Goal: Check status: Check status

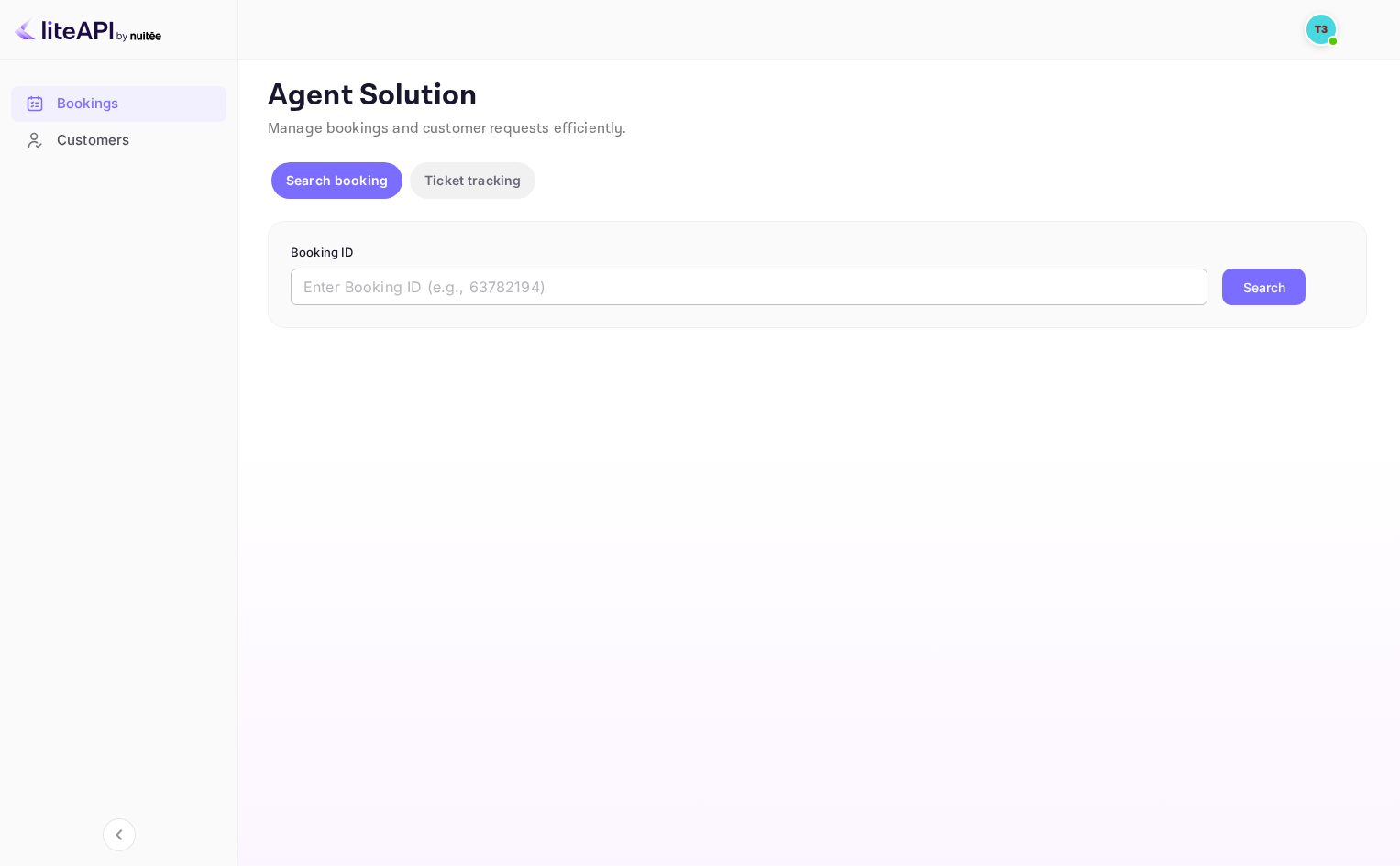
click at [389, 298] on input "text" at bounding box center [749, 287] width 917 height 37
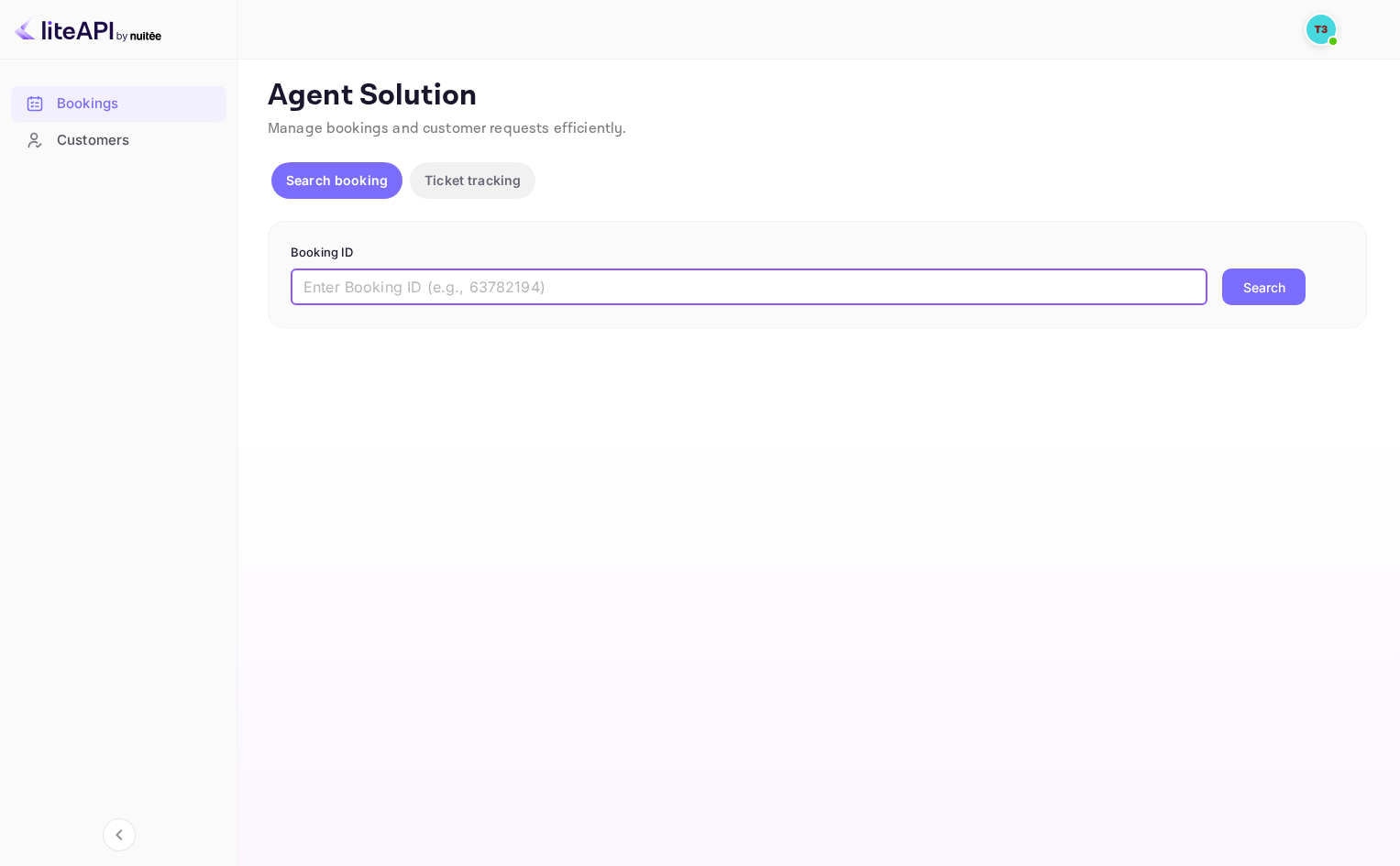
paste input "313643280"
type input "313643280-0"
click at [1278, 291] on button "Search" at bounding box center [1263, 287] width 84 height 37
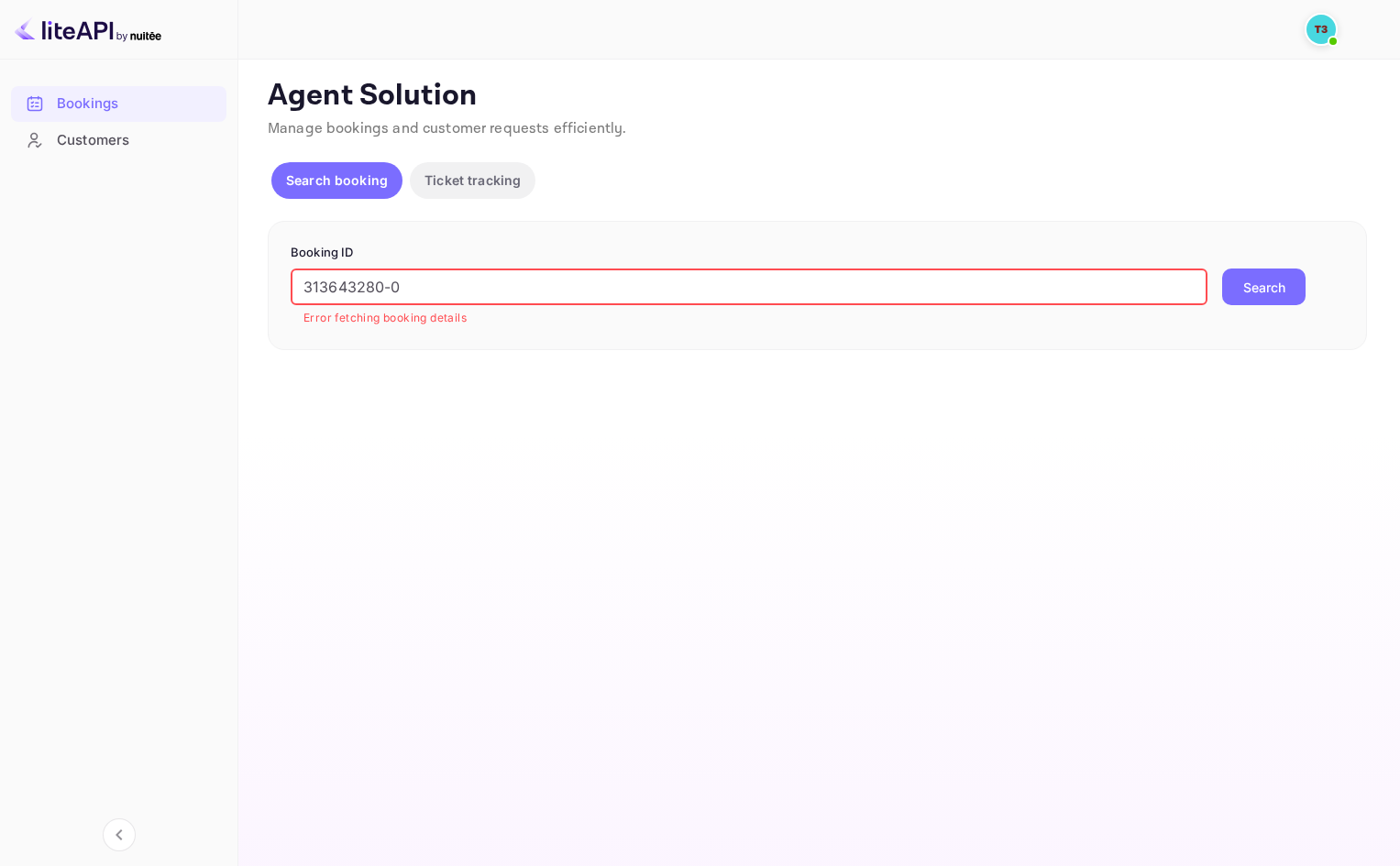
drag, startPoint x: 491, startPoint y: 295, endPoint x: 63, endPoint y: 258, distance: 429.6
click at [63, 258] on div "Bookings Customers Now you can check your travel website directly from the link…" at bounding box center [700, 433] width 1400 height 866
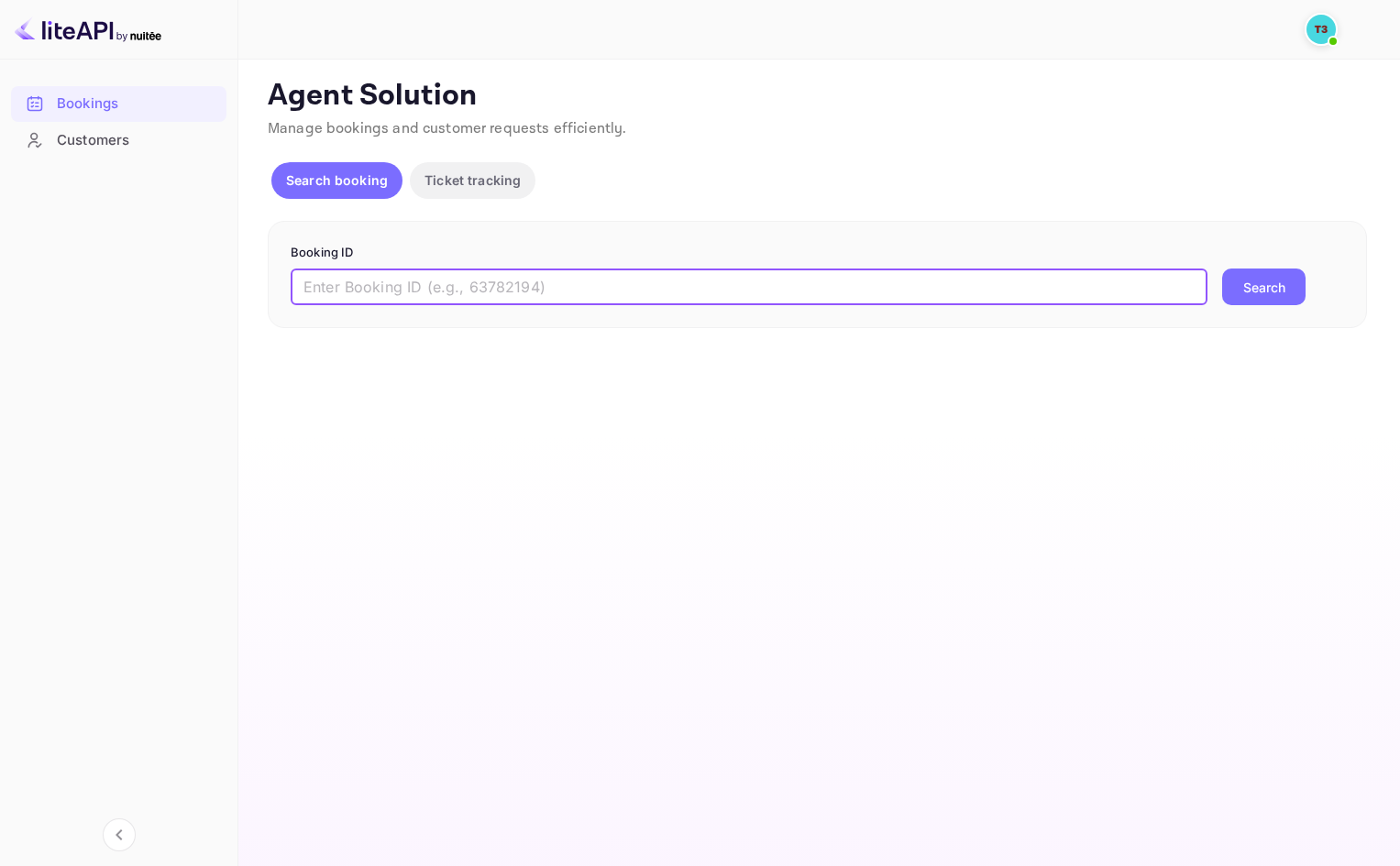
click at [1222, 268] on button "Search" at bounding box center [1263, 287] width 84 height 37
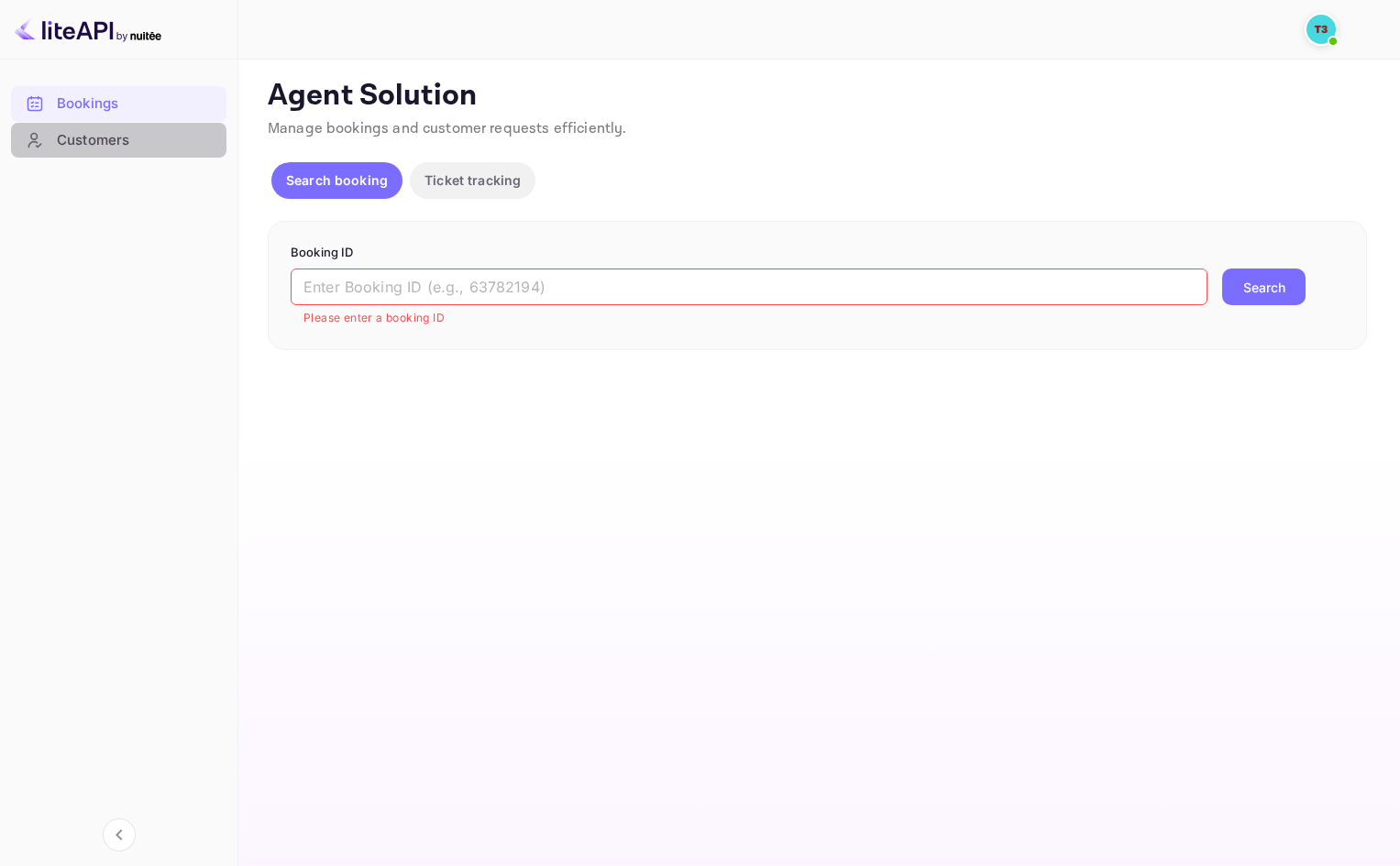
click at [137, 144] on div "Customers" at bounding box center [137, 141] width 160 height 21
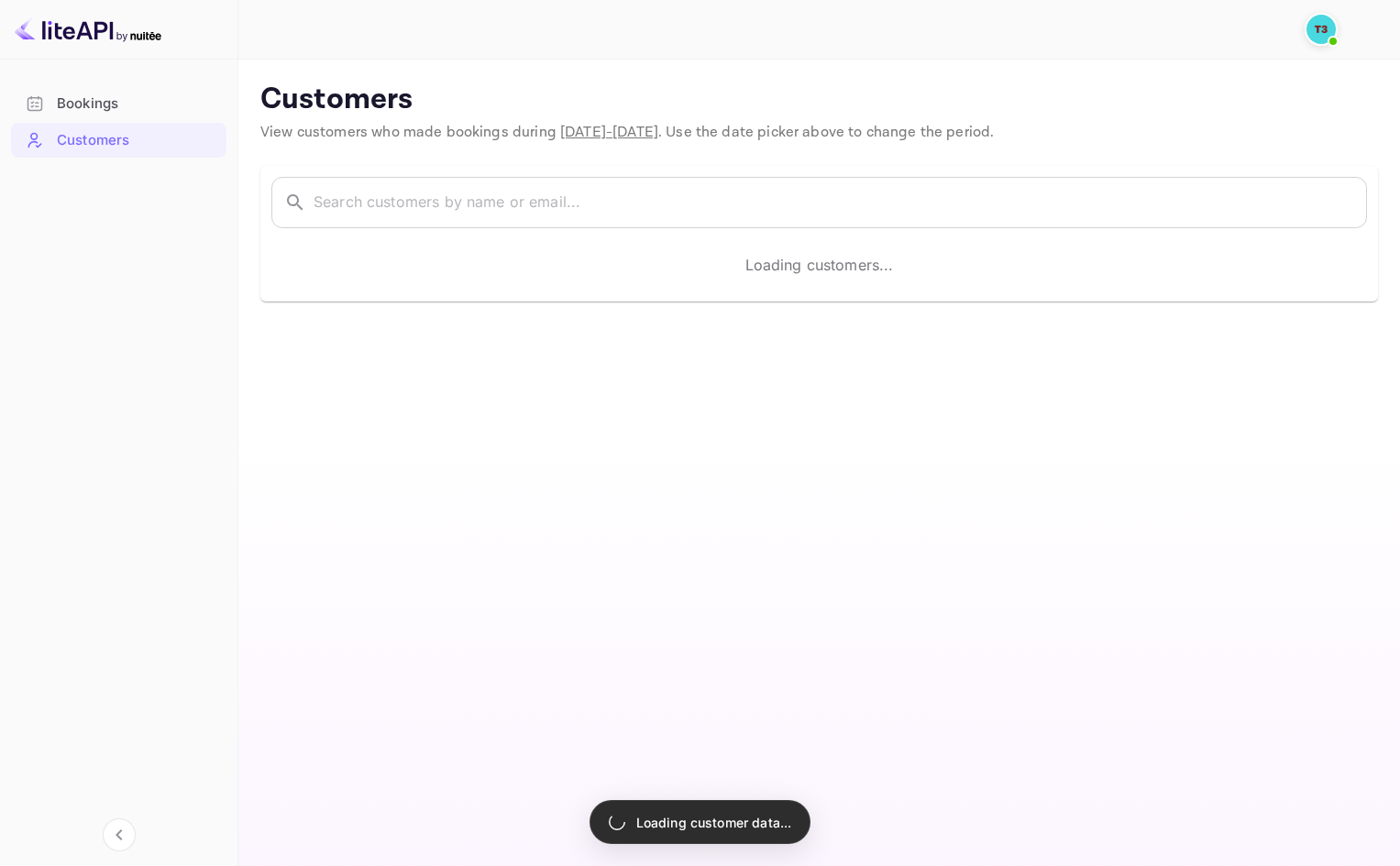
click at [110, 108] on div "Bookings" at bounding box center [137, 104] width 160 height 21
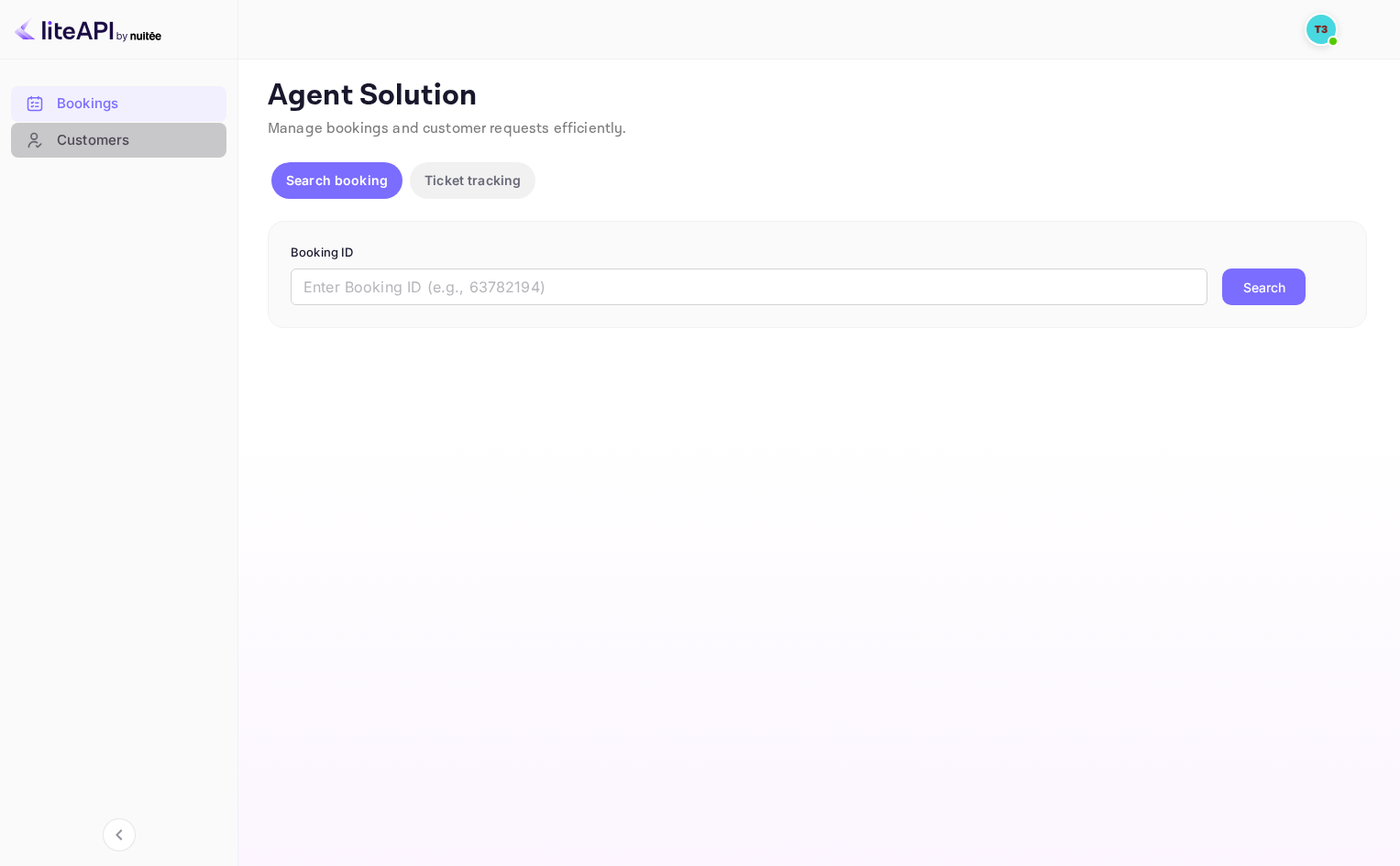
click at [113, 141] on div "Customers" at bounding box center [137, 141] width 160 height 21
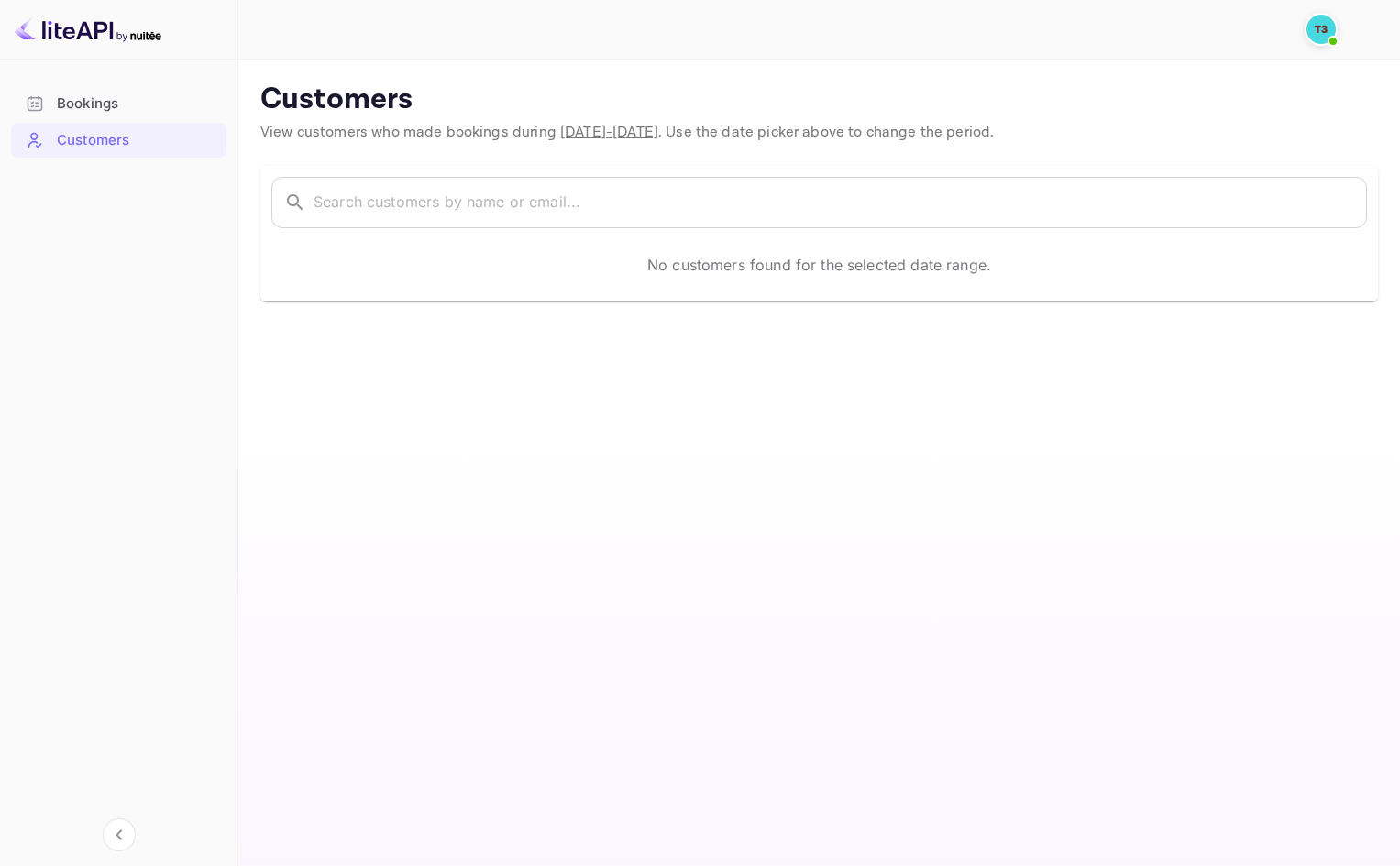
click at [110, 114] on div "Bookings" at bounding box center [137, 104] width 160 height 21
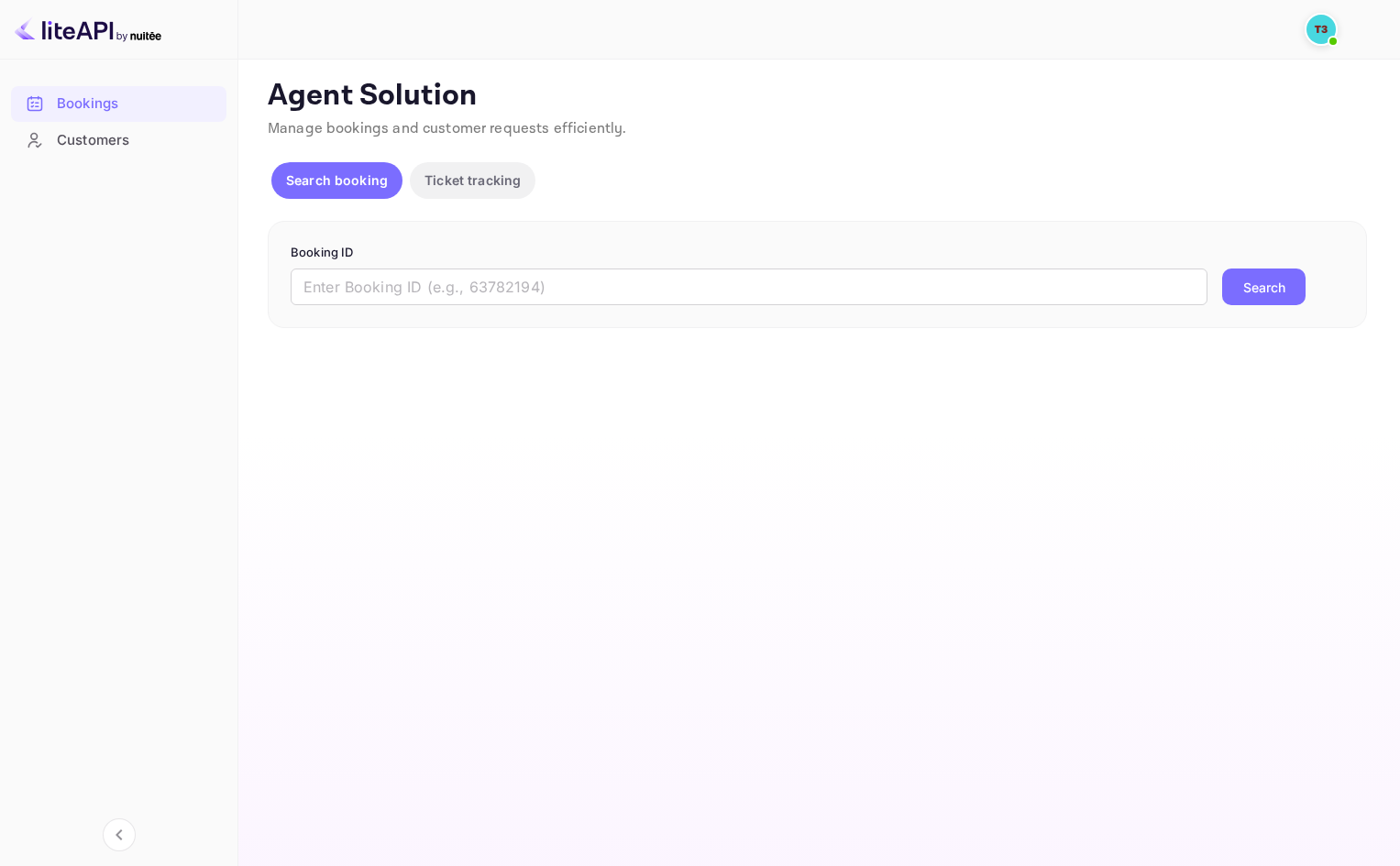
click at [161, 316] on div "Bookings Customers" at bounding box center [119, 460] width 237 height 763
click at [346, 374] on main "Unsaved Changes Ticket Affiliate URL [URL][DOMAIN_NAME] Business partner name N…" at bounding box center [819, 462] width 1162 height 806
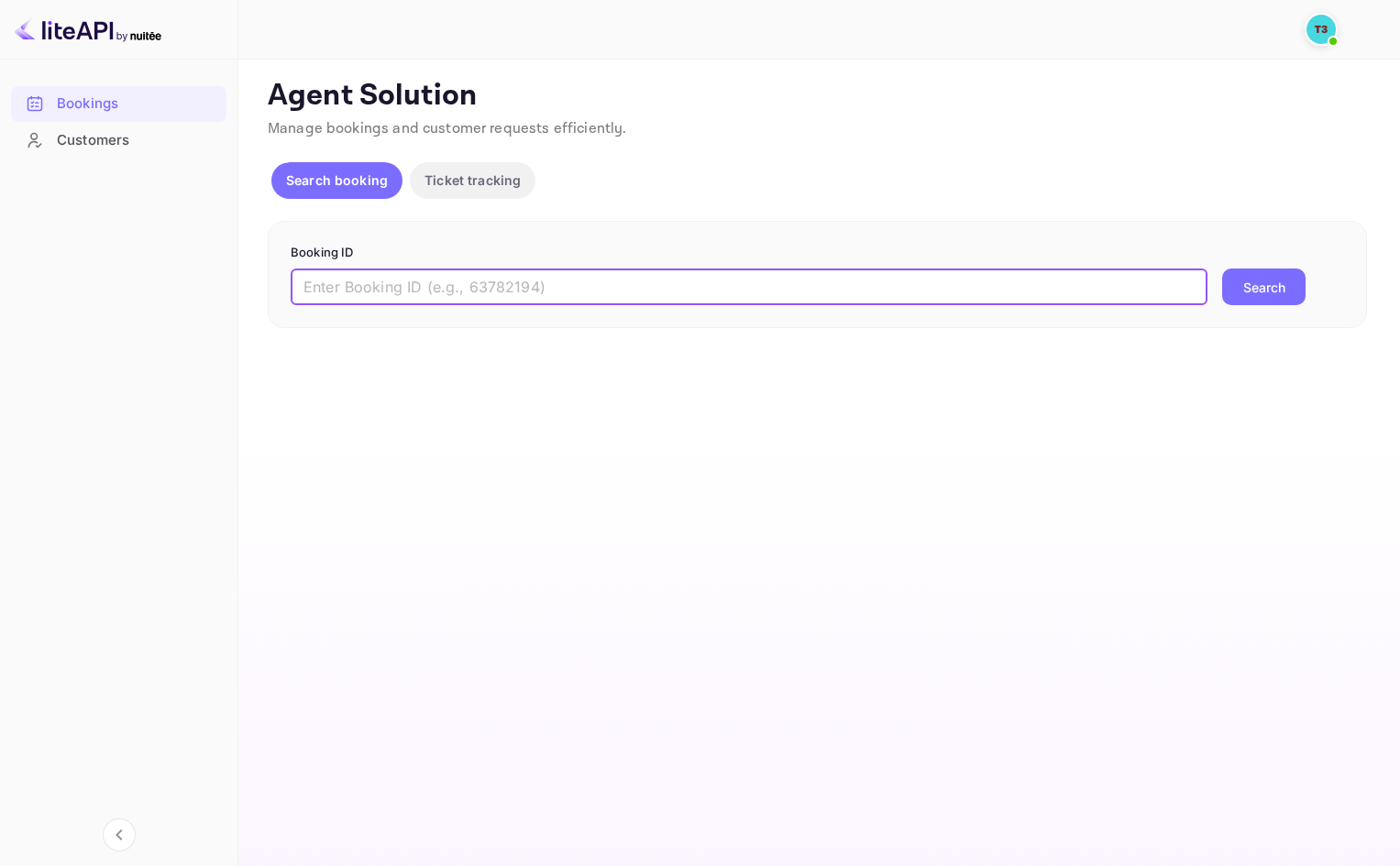
drag, startPoint x: 599, startPoint y: 288, endPoint x: 700, endPoint y: 298, distance: 101.5
click at [604, 287] on input "text" at bounding box center [749, 287] width 917 height 37
paste input "[PERSON_NAME]"
type input "[PERSON_NAME]"
click at [1274, 293] on button "Search" at bounding box center [1263, 287] width 84 height 37
